Goal: Use online tool/utility: Use online tool/utility

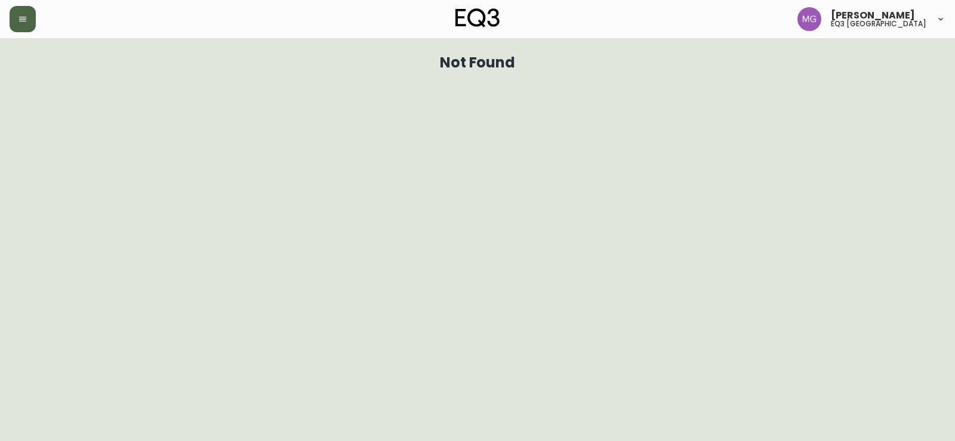
click at [27, 22] on icon "button" at bounding box center [23, 19] width 10 height 10
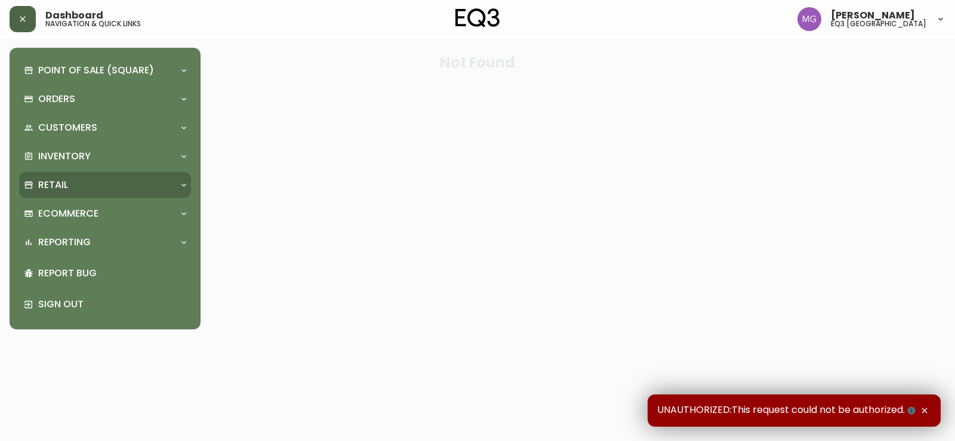
click at [82, 182] on div "Retail" at bounding box center [99, 184] width 150 height 13
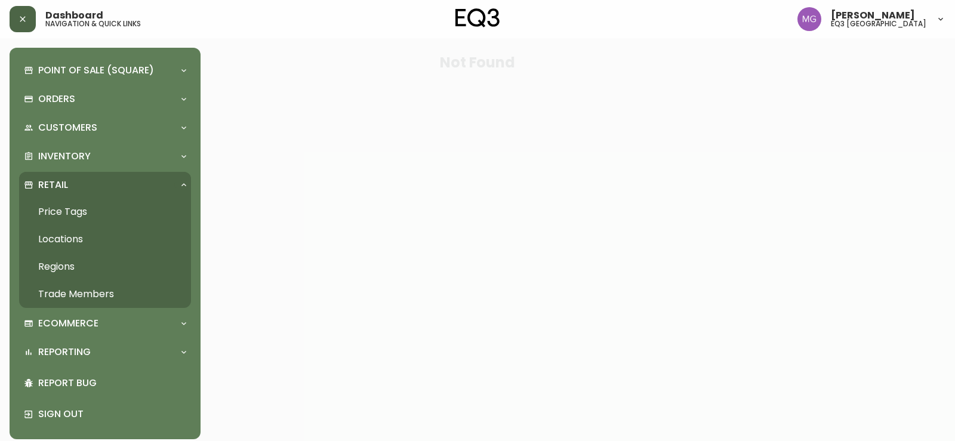
click at [68, 210] on link "Price Tags" at bounding box center [105, 211] width 172 height 27
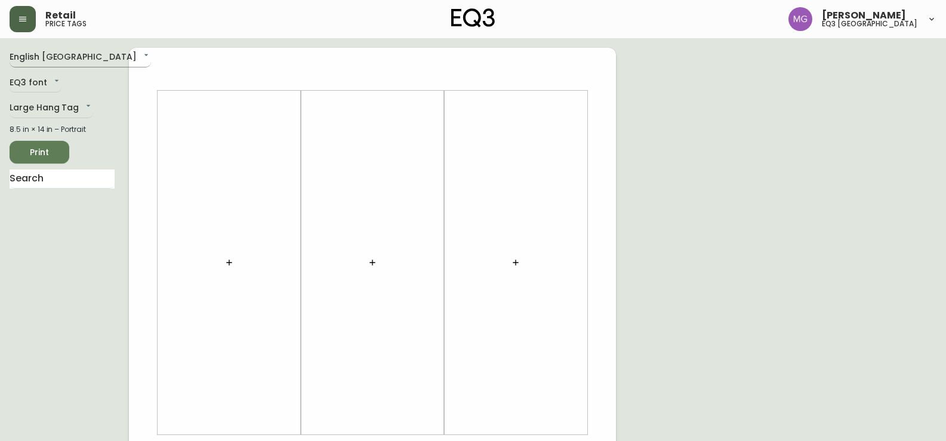
click at [81, 57] on body "Retail price tags [PERSON_NAME] eq3 [GEOGRAPHIC_DATA] English [GEOGRAPHIC_DATA]…" at bounding box center [473, 425] width 946 height 850
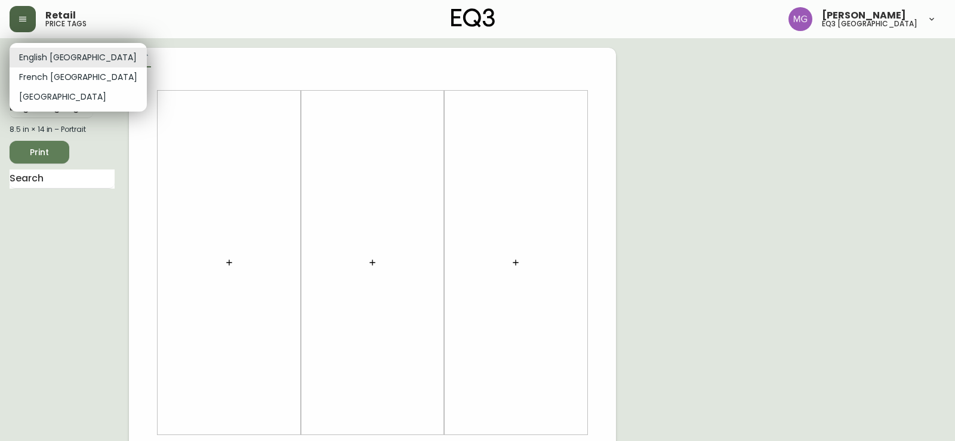
click at [58, 79] on li "French [GEOGRAPHIC_DATA]" at bounding box center [78, 77] width 137 height 20
type input "fr_CA"
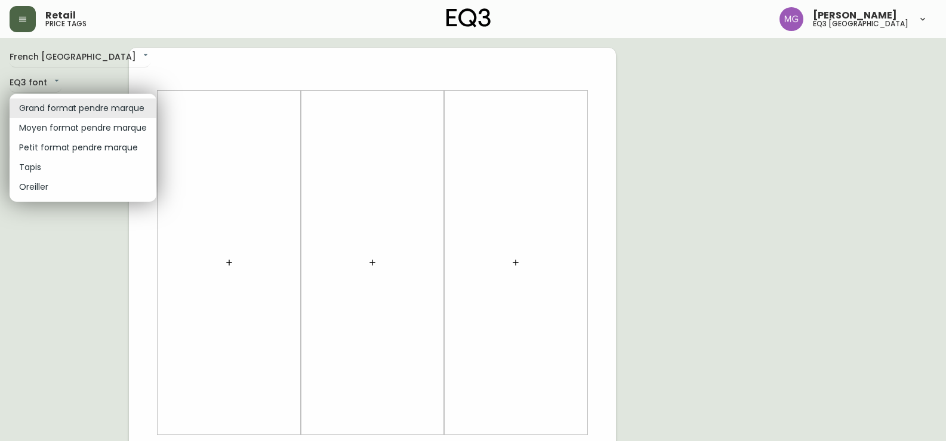
click at [141, 110] on body "Retail price tags [PERSON_NAME] eq3 [GEOGRAPHIC_DATA] [GEOGRAPHIC_DATA] fr_CA E…" at bounding box center [473, 425] width 946 height 850
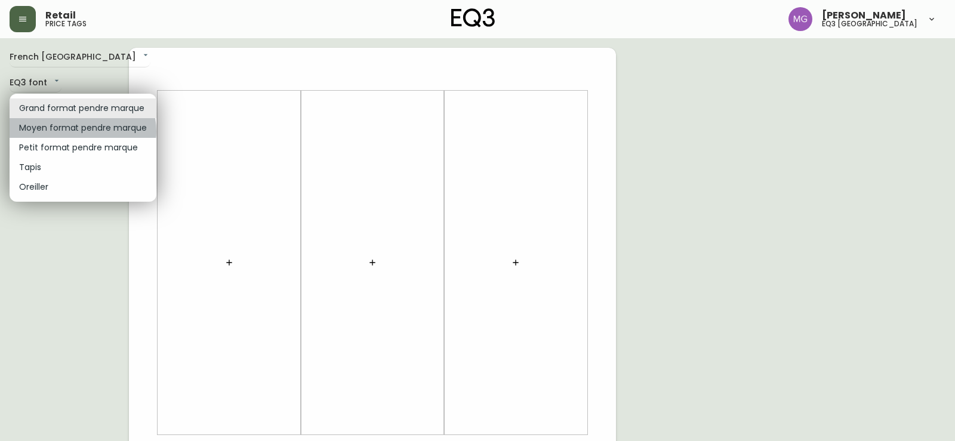
click at [82, 131] on li "Moyen format pendre marque" at bounding box center [83, 128] width 147 height 20
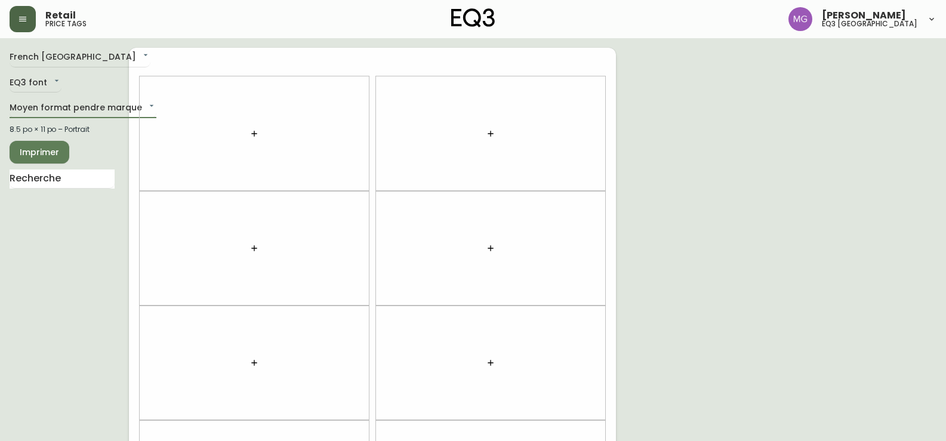
click at [144, 114] on div at bounding box center [254, 133] width 229 height 115
click at [139, 109] on body "Retail price tags [PERSON_NAME] eq3 [GEOGRAPHIC_DATA] [GEOGRAPHIC_DATA] fr_CA E…" at bounding box center [473, 339] width 946 height 678
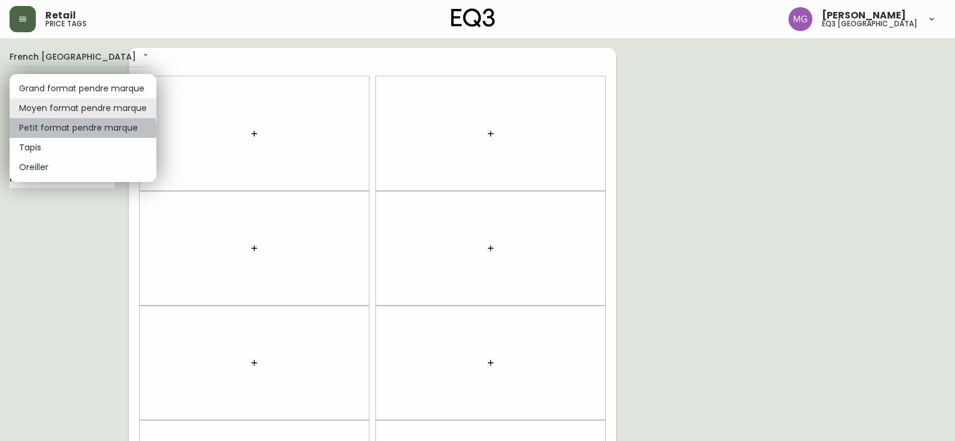
click at [79, 129] on li "Petit format pendre marque" at bounding box center [83, 128] width 147 height 20
type input "small"
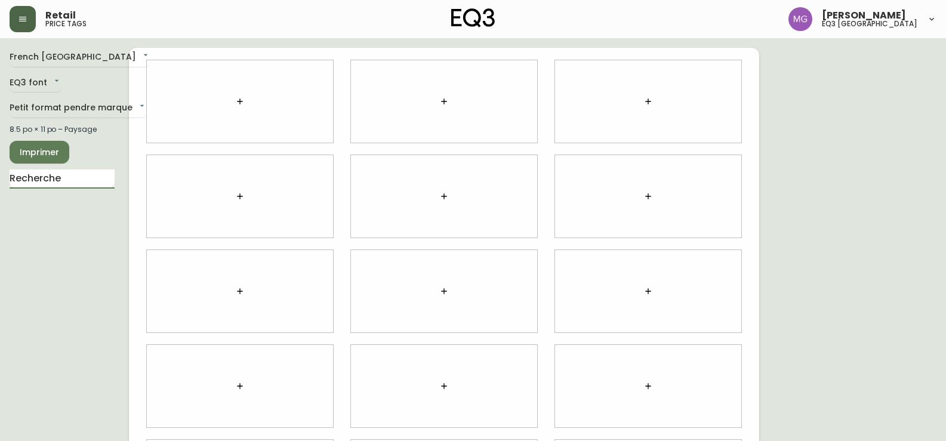
click at [69, 174] on input "text" at bounding box center [62, 178] width 105 height 19
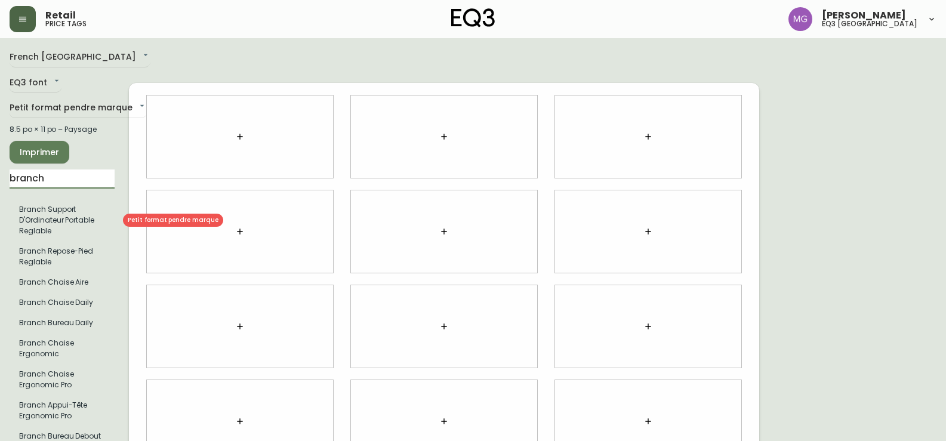
type input "branch"
